Goal: Transaction & Acquisition: Purchase product/service

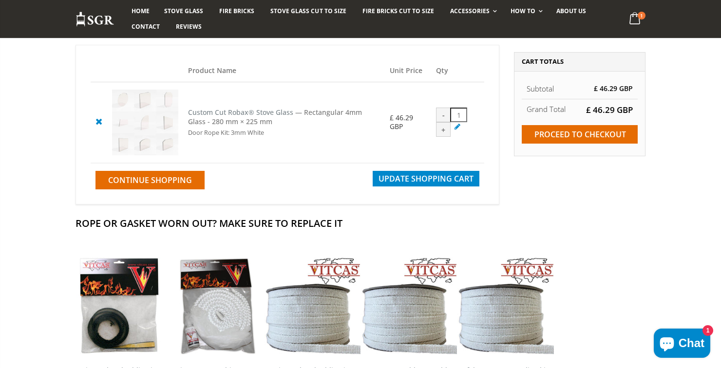
scroll to position [79, 0]
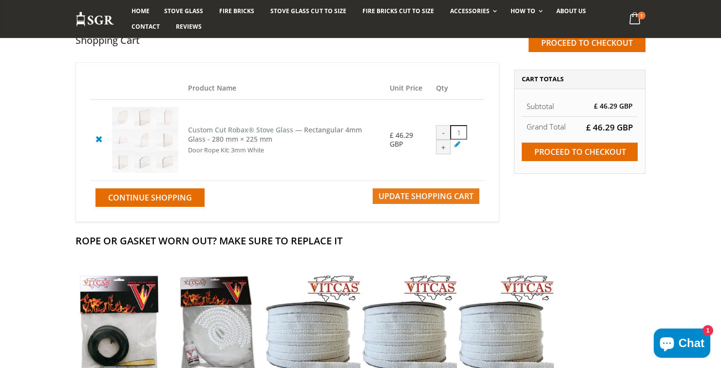
click at [439, 198] on span "Update Shopping Cart" at bounding box center [426, 196] width 95 height 11
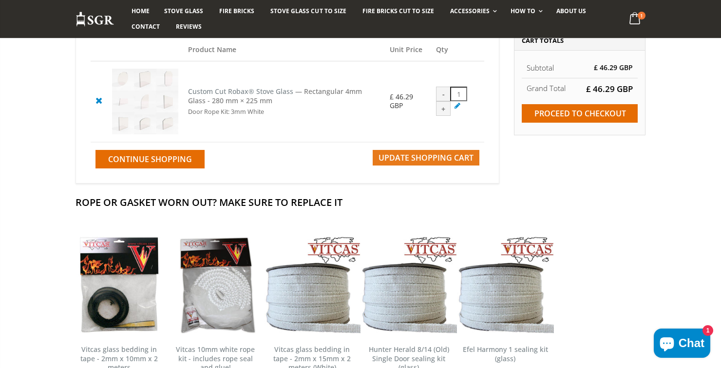
scroll to position [126, 0]
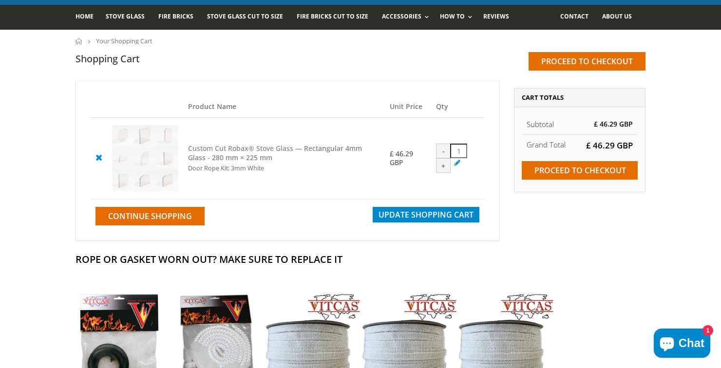
scroll to position [61, 0]
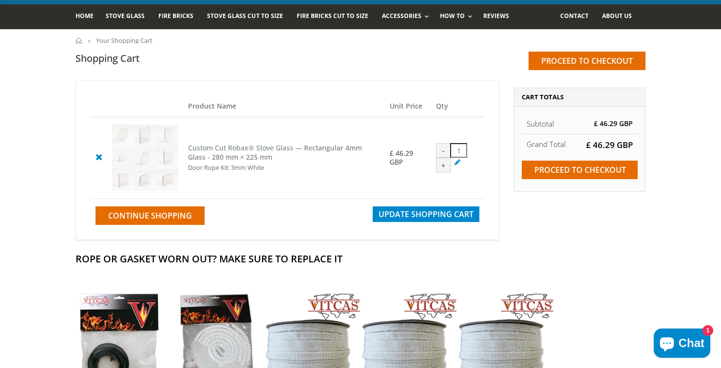
click at [94, 150] on link at bounding box center [99, 157] width 17 height 17
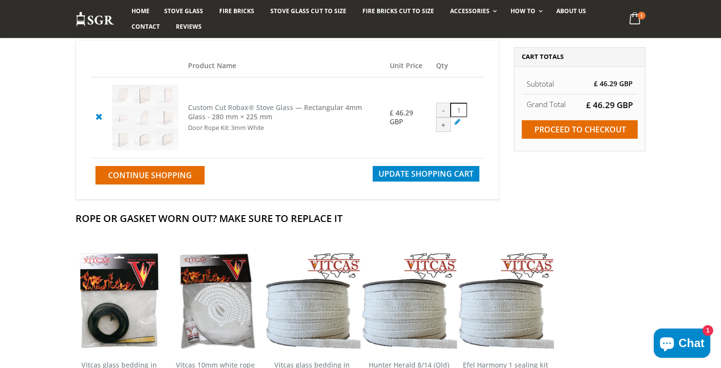
scroll to position [108, 0]
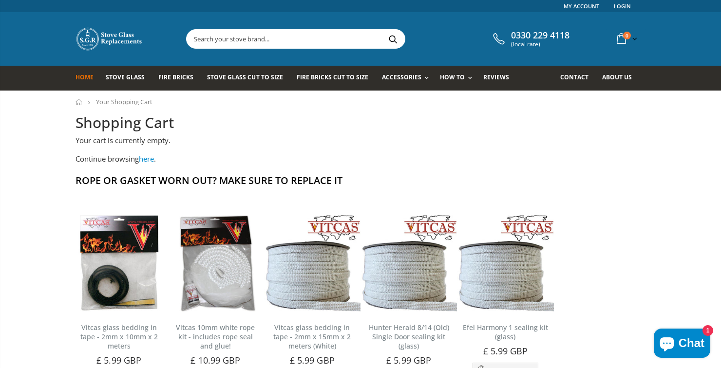
click at [90, 77] on span "Home" at bounding box center [85, 77] width 18 height 8
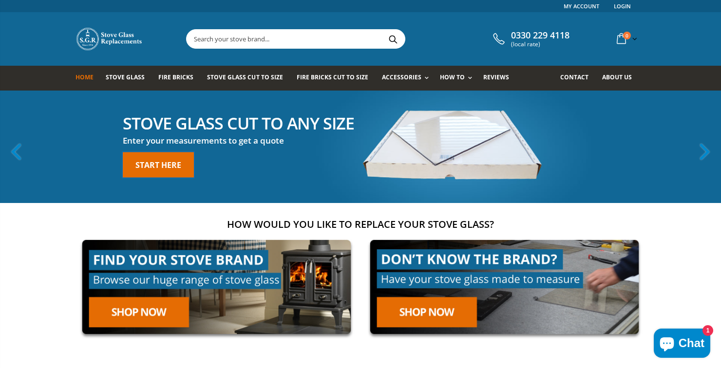
click at [163, 172] on link "Start here" at bounding box center [158, 165] width 71 height 25
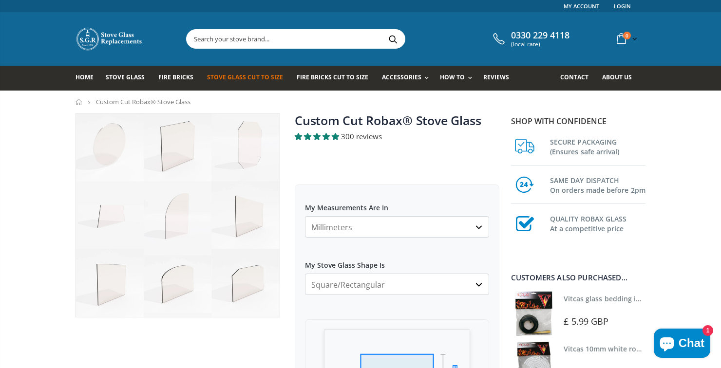
click at [411, 227] on select "Millimeters Centimeters Inches" at bounding box center [397, 226] width 184 height 21
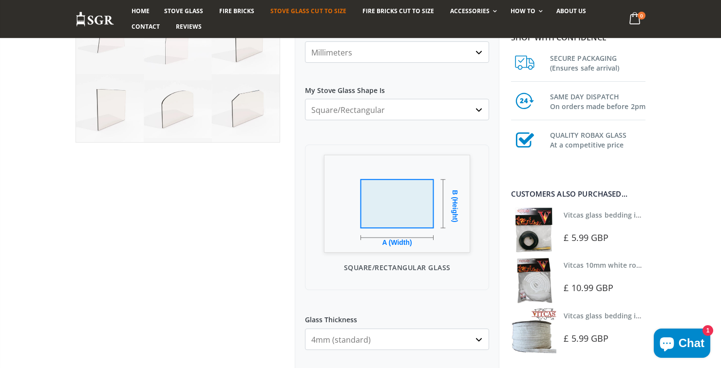
scroll to position [188, 0]
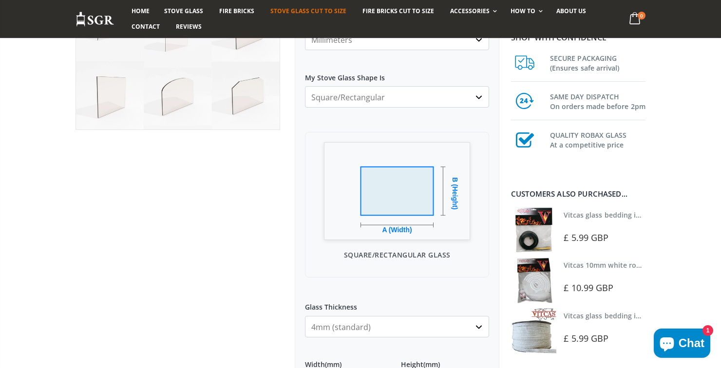
click at [389, 329] on select "4mm (standard) 5mm (gas fires with baffled flue) 3mm (For Use In Stoves With Th…" at bounding box center [397, 326] width 184 height 21
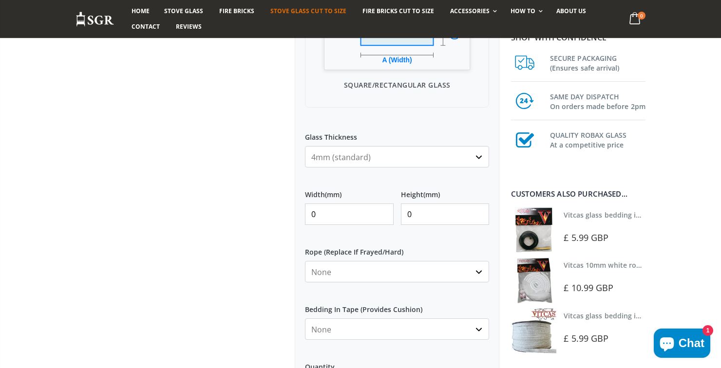
click at [357, 216] on input "0" at bounding box center [349, 214] width 89 height 21
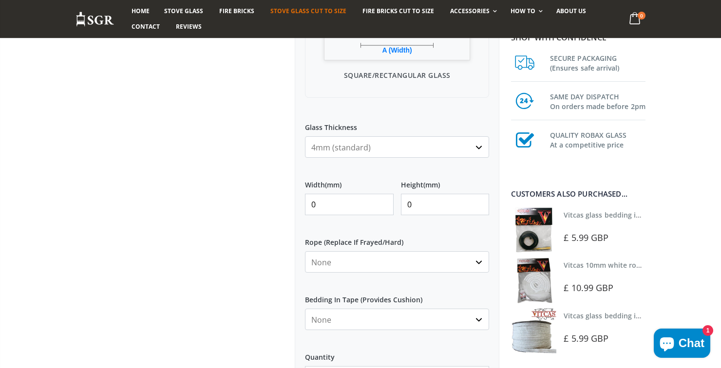
scroll to position [381, 0]
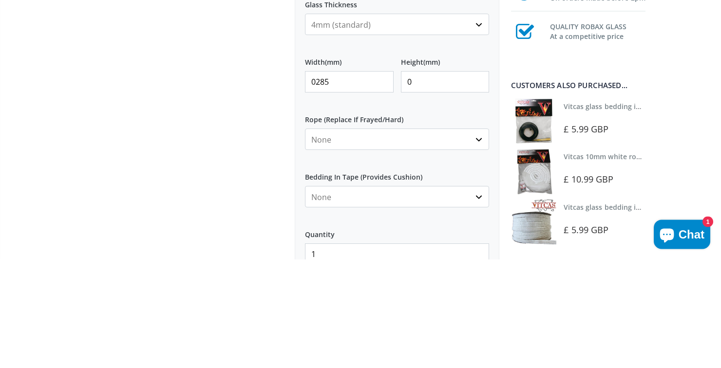
type input "0285"
click at [430, 193] on input "0" at bounding box center [445, 190] width 89 height 21
click at [410, 192] on input "0255" at bounding box center [445, 190] width 89 height 21
type input "255"
click at [313, 195] on input "0285" at bounding box center [349, 190] width 89 height 21
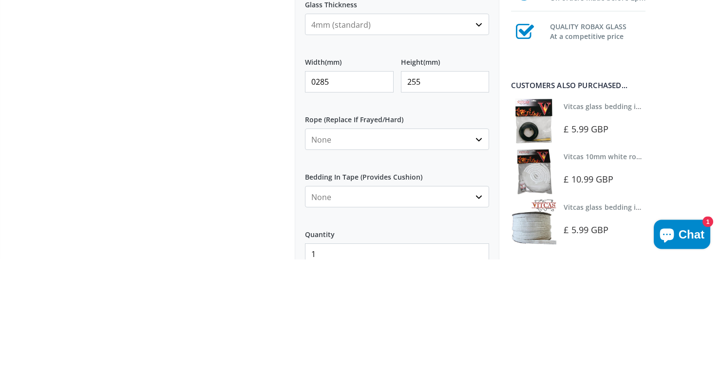
click at [312, 188] on input "0285" at bounding box center [349, 190] width 89 height 21
click at [317, 195] on input "0285" at bounding box center [349, 190] width 89 height 21
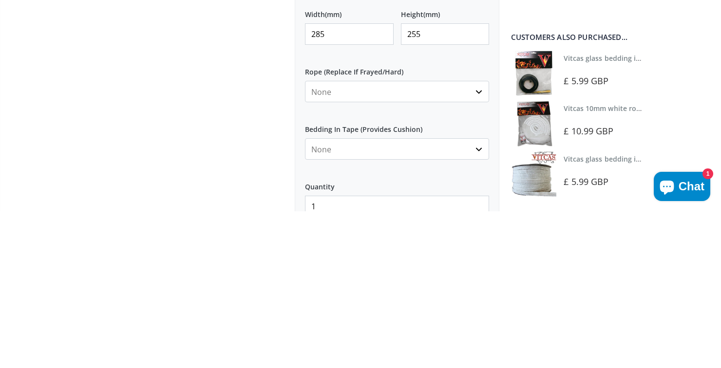
type input "285"
click at [409, 249] on select "None 3mm White 6mm White 8mm White 10mm White 12mm White 6mm Black 8mm Black 10…" at bounding box center [397, 248] width 184 height 21
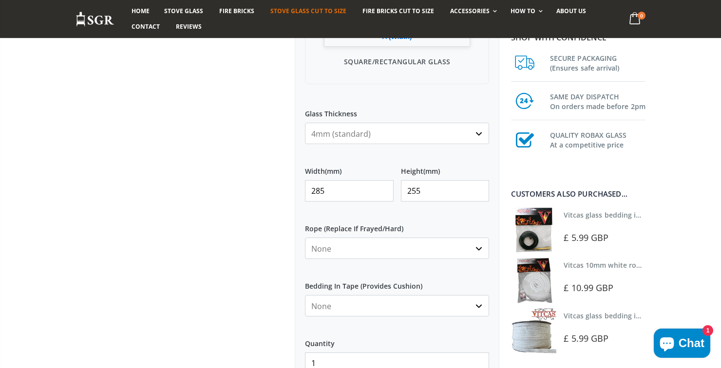
select select "6mm-white"
click at [305, 238] on select "None 3mm White 6mm White 8mm White 10mm White 12mm White 6mm Black 8mm Black 10…" at bounding box center [397, 248] width 184 height 21
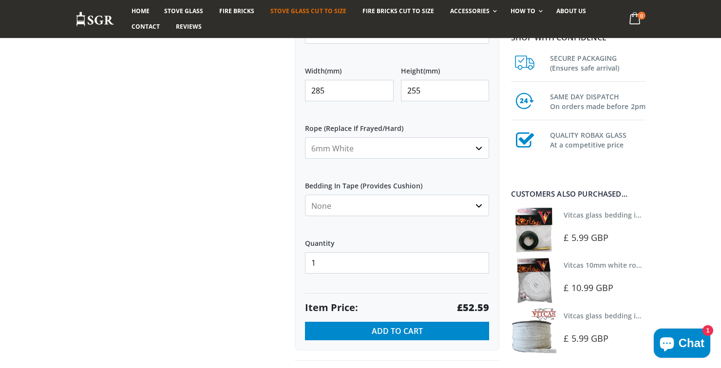
scroll to position [488, 0]
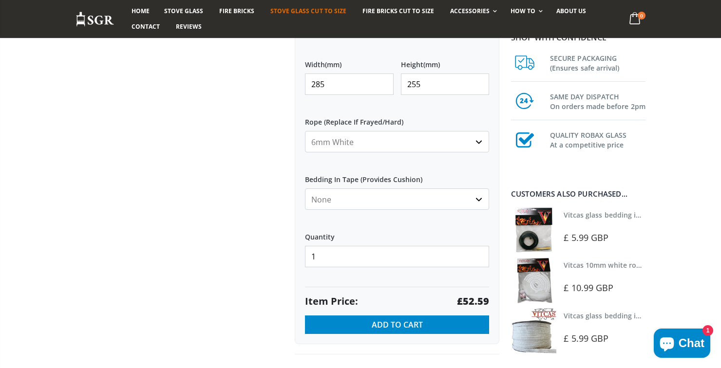
click at [357, 84] on input "285" at bounding box center [349, 84] width 89 height 21
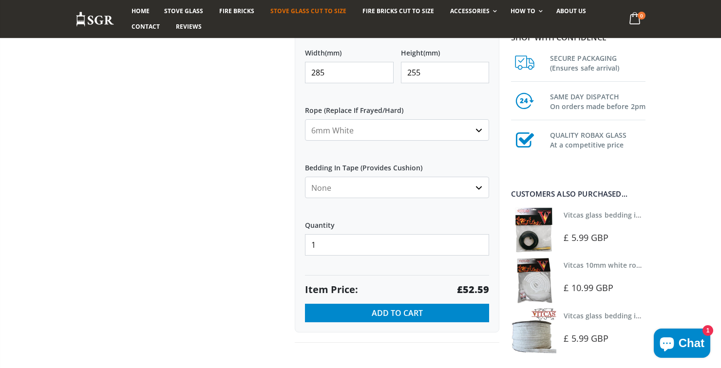
scroll to position [509, 0]
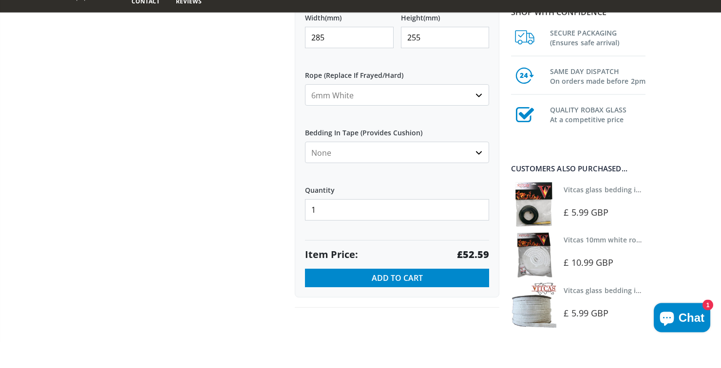
click at [414, 65] on input "255" at bounding box center [445, 63] width 89 height 21
click at [417, 67] on input "255" at bounding box center [445, 63] width 89 height 21
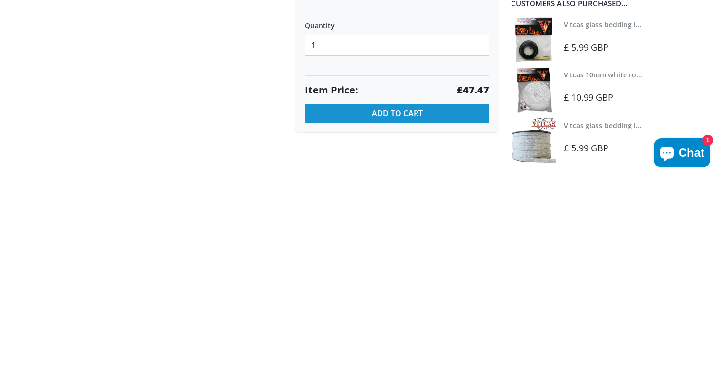
type input "225"
click at [404, 304] on span "Add to Cart" at bounding box center [397, 304] width 51 height 11
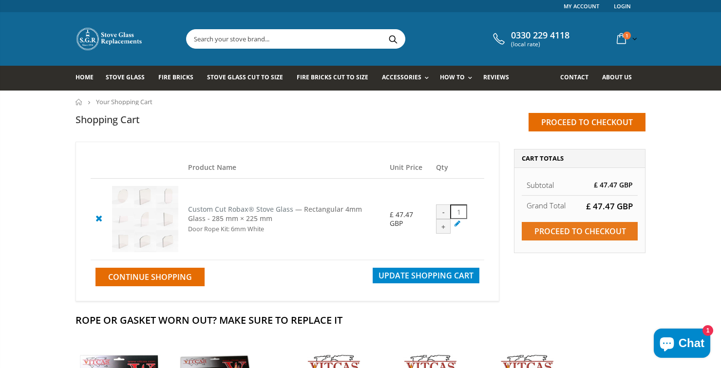
click at [585, 232] on input "Proceed to checkout" at bounding box center [580, 231] width 116 height 19
click at [583, 74] on span "Contact" at bounding box center [574, 77] width 28 height 8
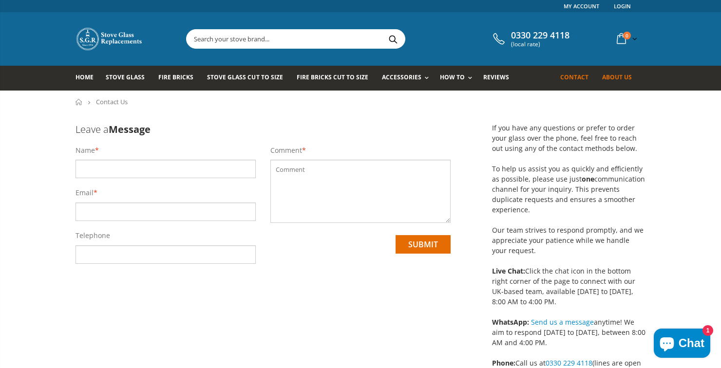
click at [624, 75] on span "About us" at bounding box center [617, 77] width 30 height 8
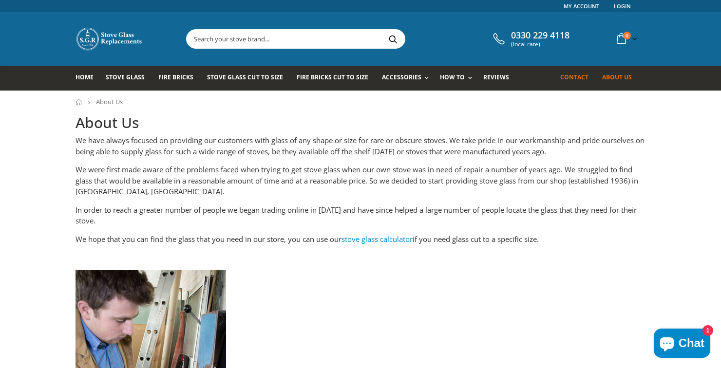
click at [574, 79] on span "Contact" at bounding box center [574, 77] width 28 height 8
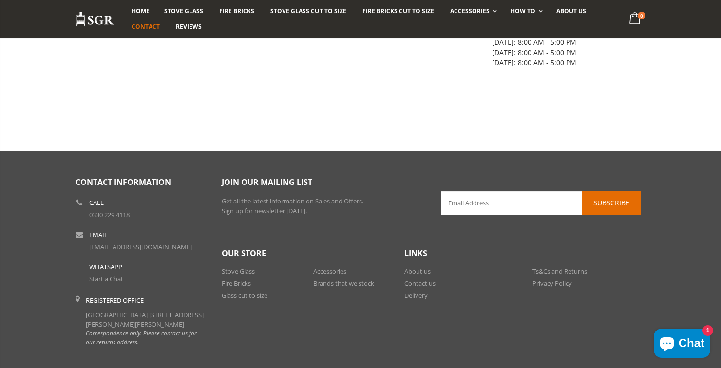
scroll to position [455, 0]
